Goal: Task Accomplishment & Management: Use online tool/utility

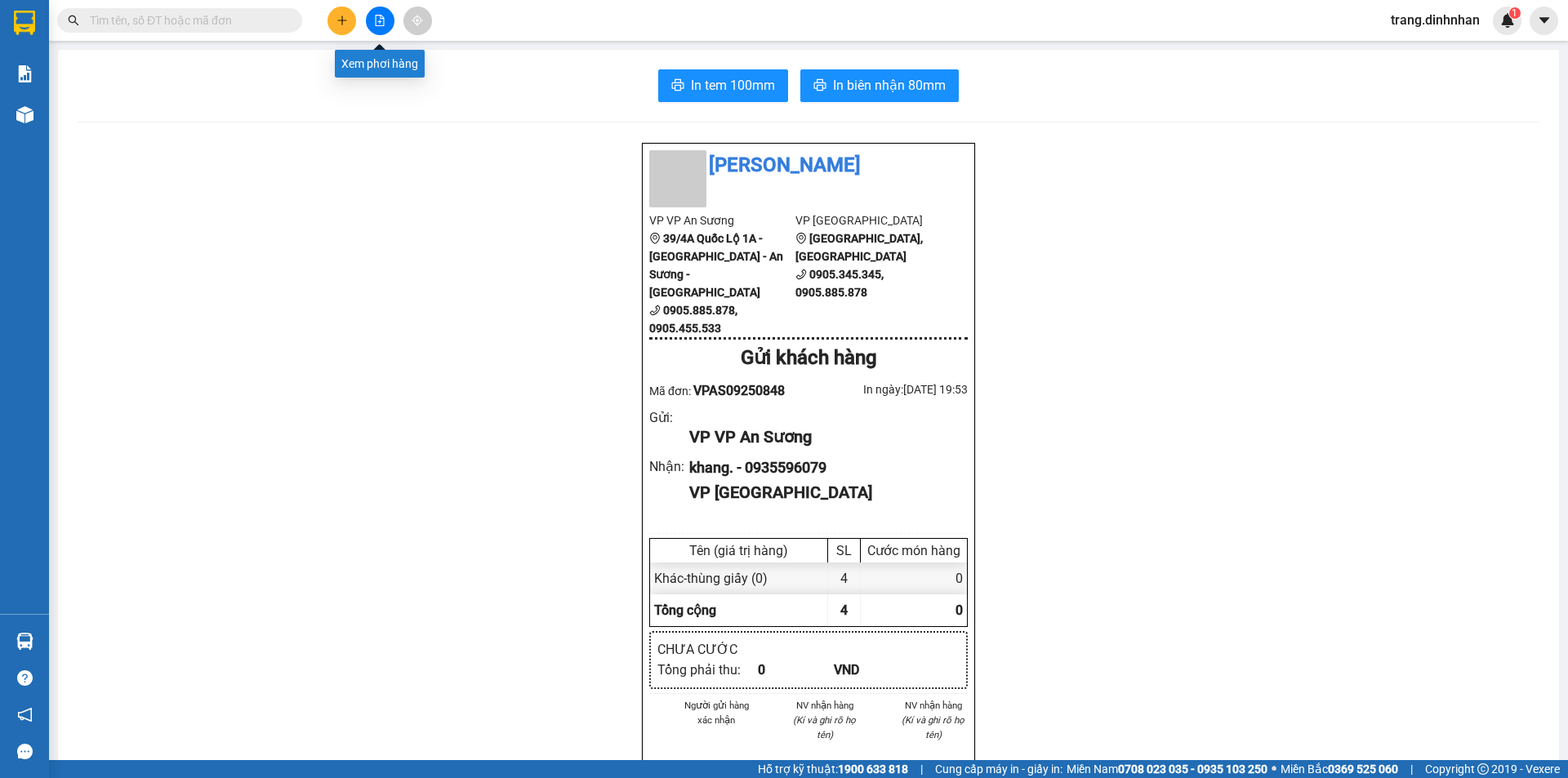
click at [370, 21] on button at bounding box center [380, 20] width 29 height 29
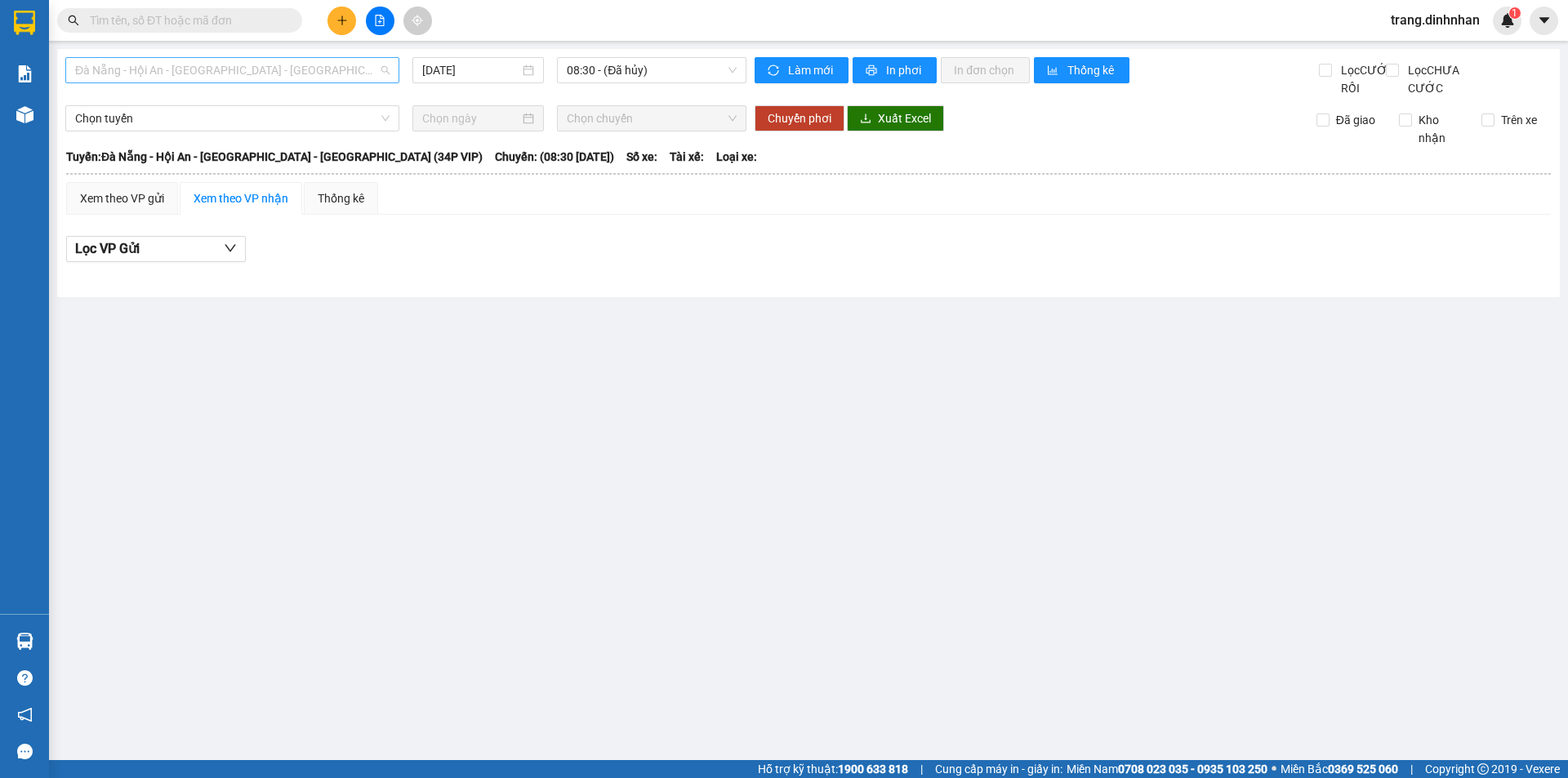
click at [372, 73] on span "Đà Nẵng - Hội An - [GEOGRAPHIC_DATA] - [GEOGRAPHIC_DATA] (34P VIP)" at bounding box center [233, 70] width 315 height 25
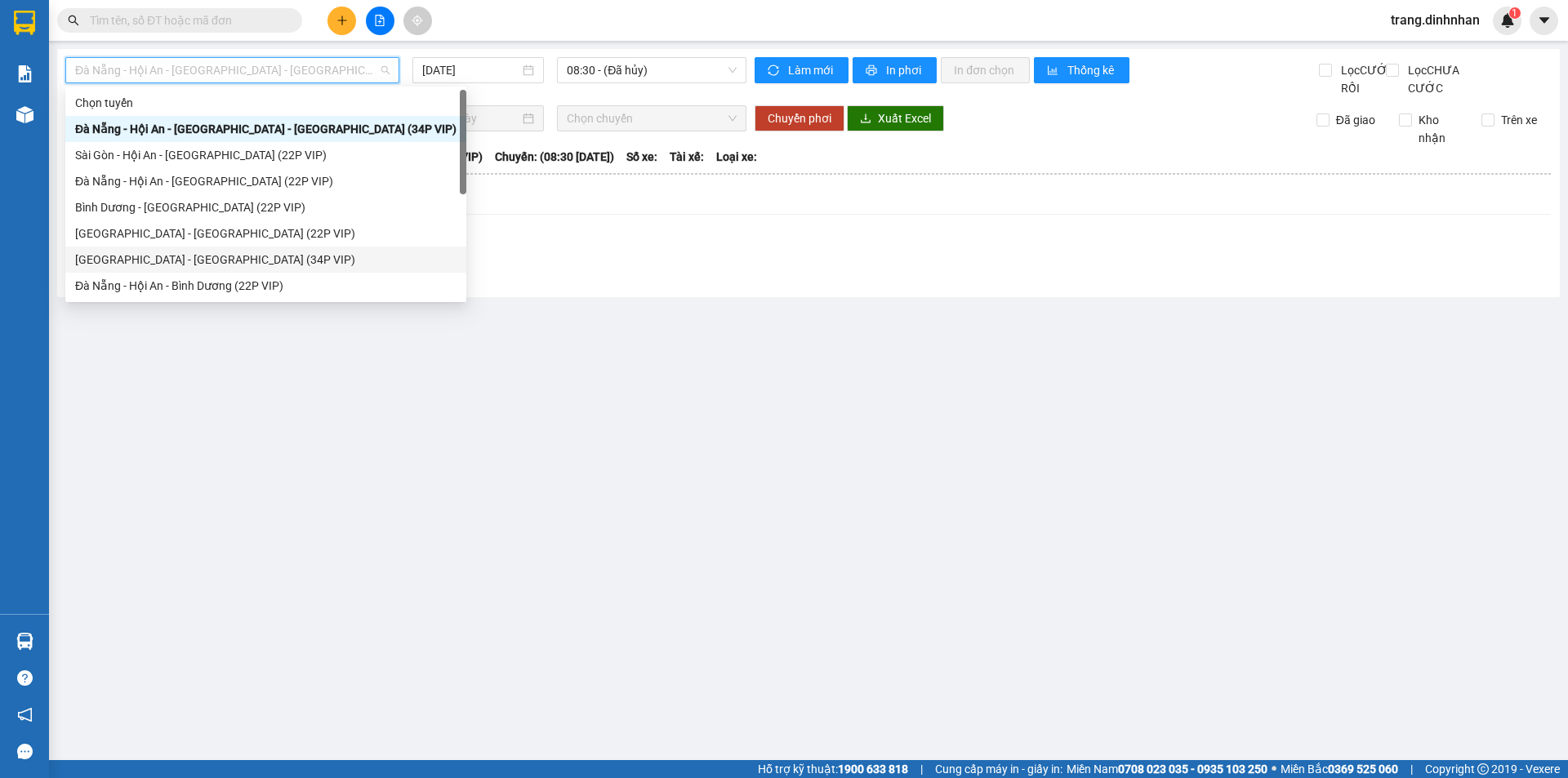
scroll to position [26, 0]
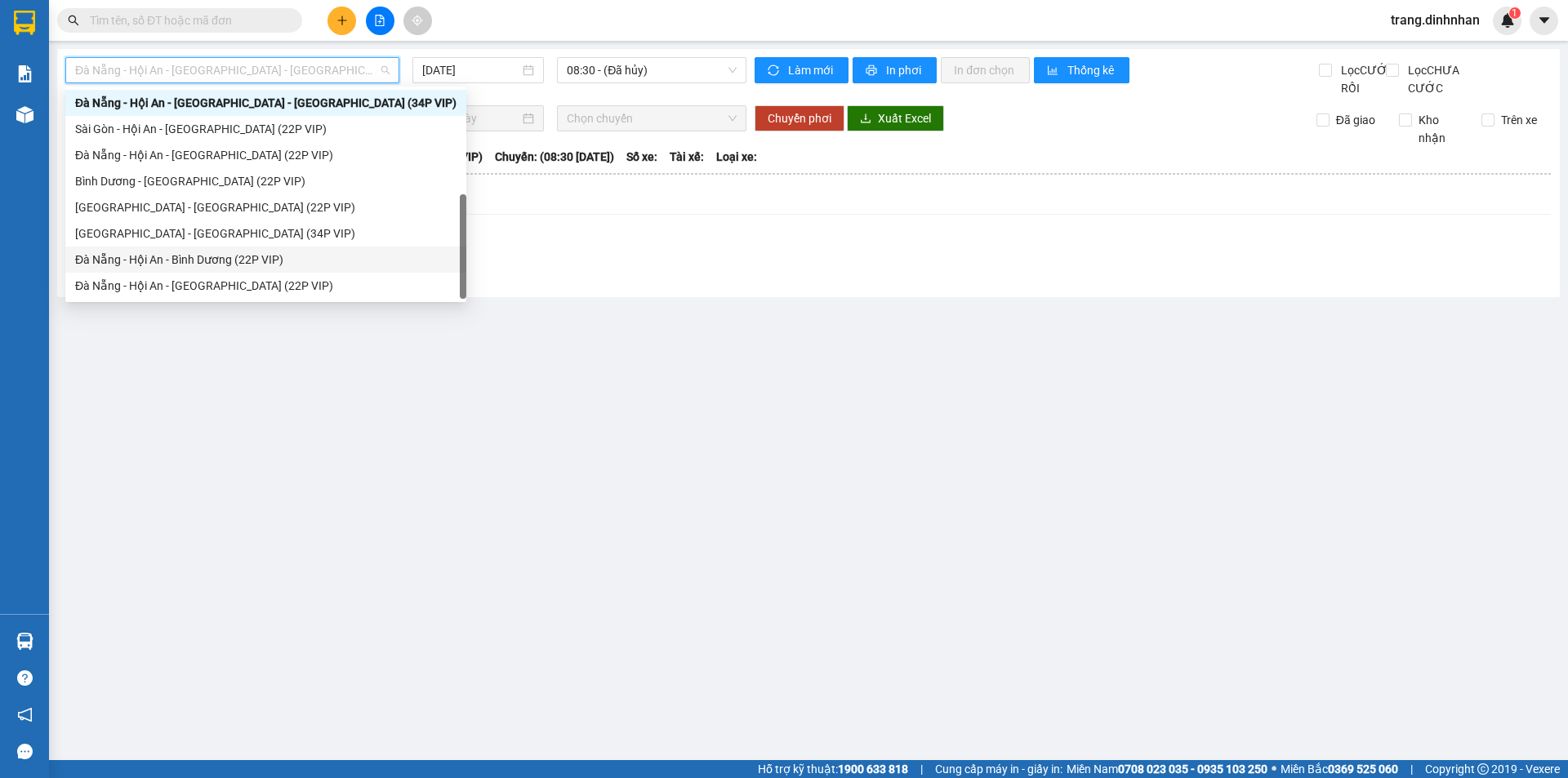
click at [229, 259] on div "Đà Nẵng - Hội An - Bình Dương (22P VIP)" at bounding box center [266, 260] width 382 height 18
type input "[DATE]"
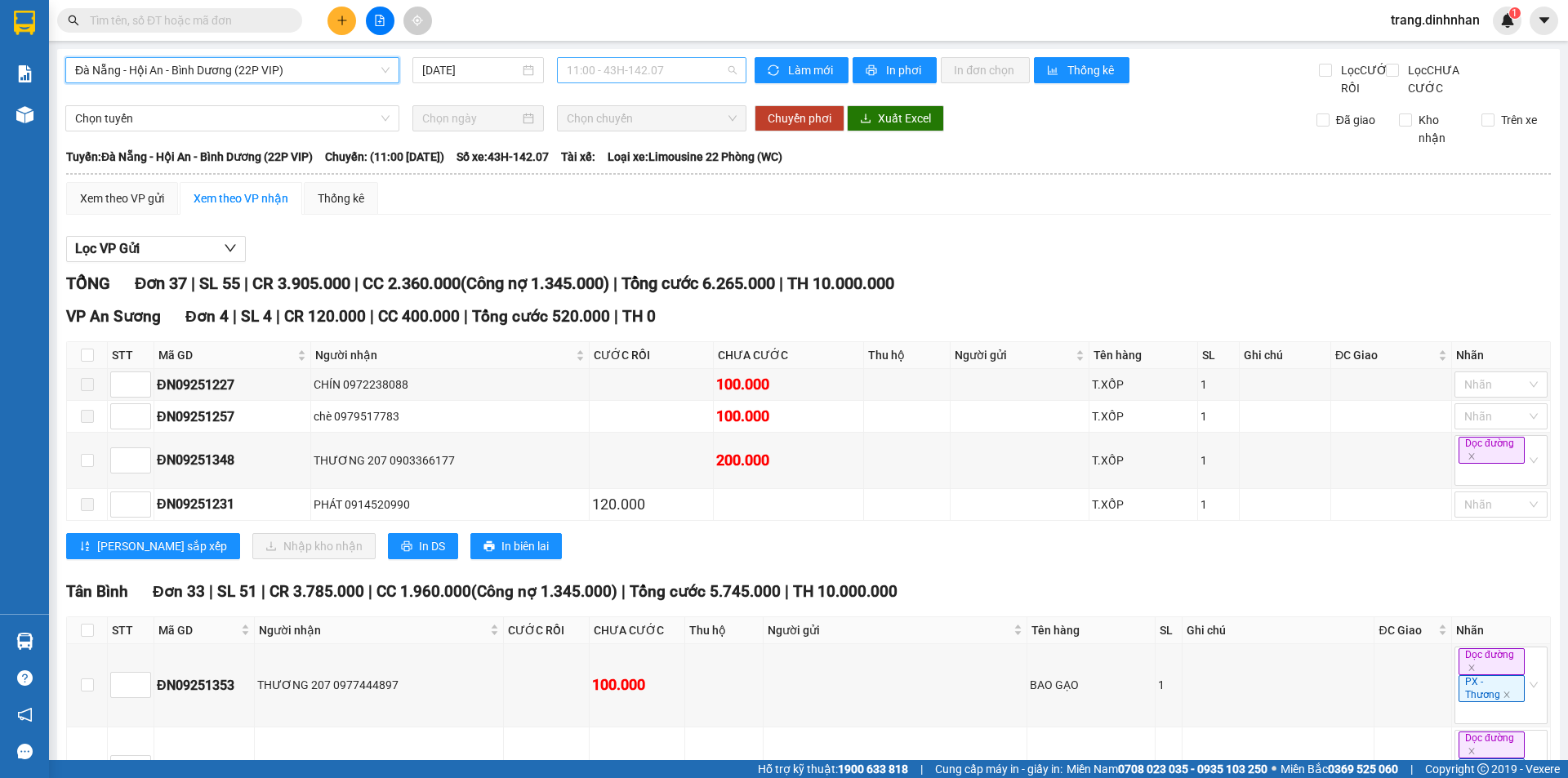
click at [672, 69] on span "11:00 - 43H-142.07" at bounding box center [651, 70] width 170 height 25
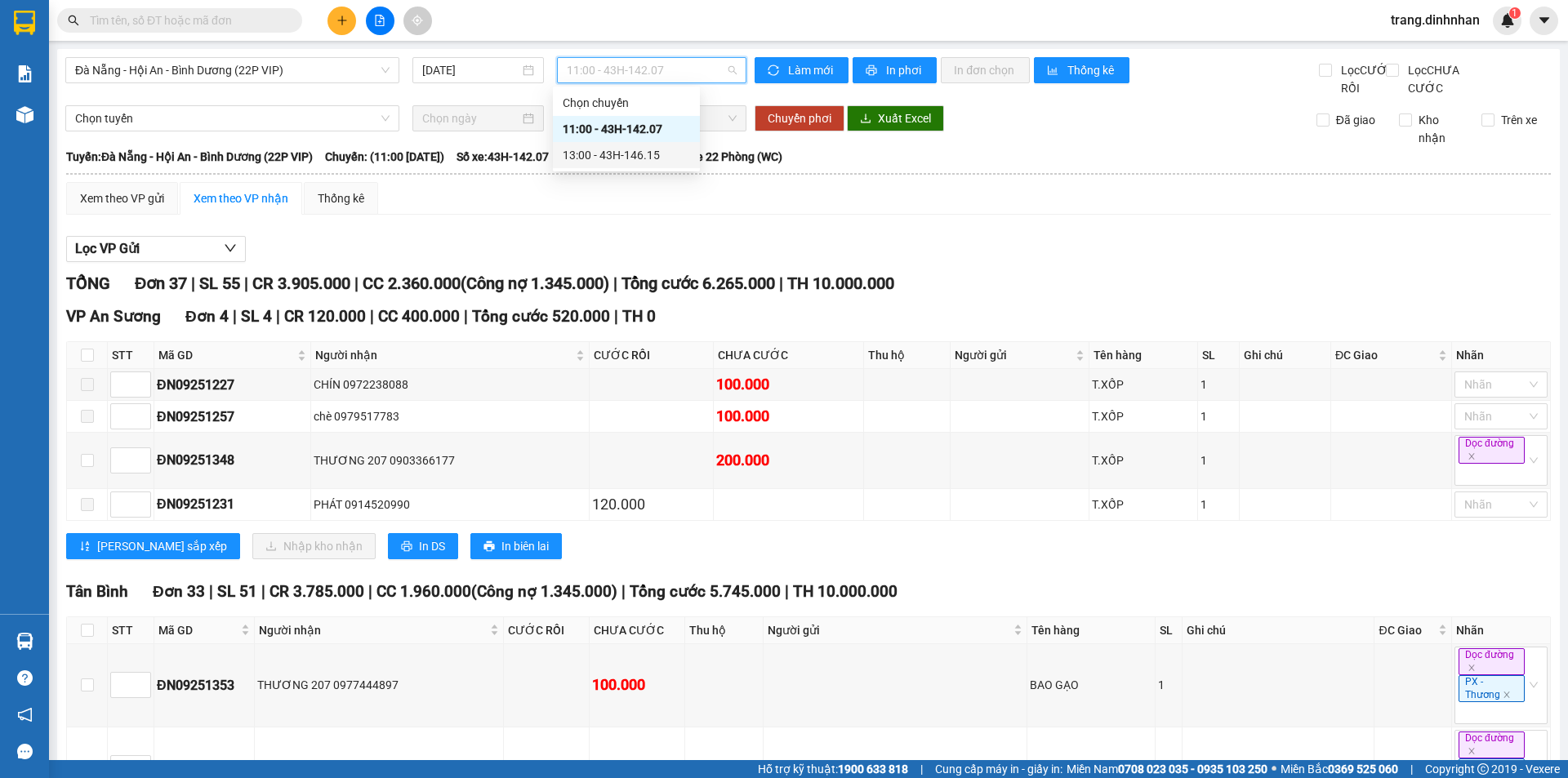
click at [624, 148] on div "13:00 - 43H-146.15" at bounding box center [627, 155] width 127 height 18
